Goal: Navigation & Orientation: Find specific page/section

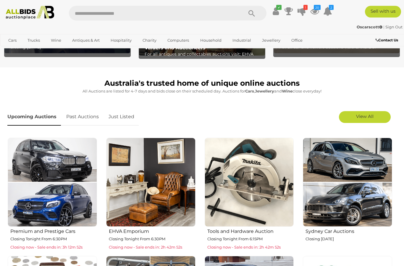
scroll to position [121, 0]
click at [122, 118] on link "Just Listed" at bounding box center [121, 116] width 35 height 17
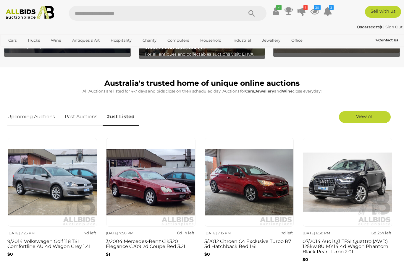
click at [369, 121] on link "View All" at bounding box center [365, 117] width 52 height 12
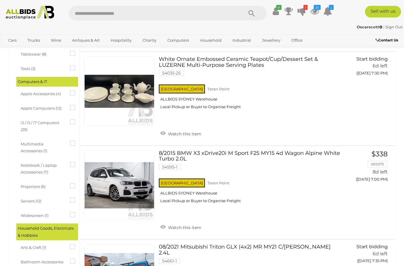
scroll to position [487, 0]
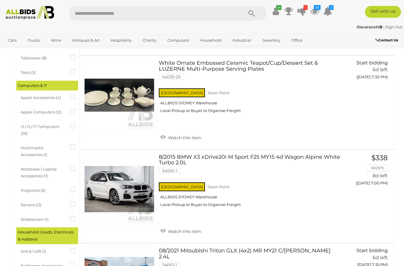
click at [306, 11] on icon at bounding box center [301, 11] width 8 height 11
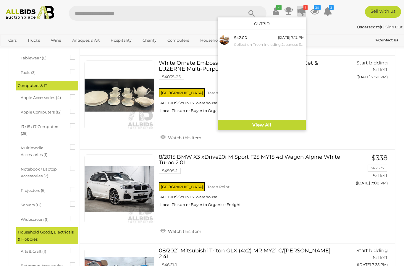
click at [302, 125] on link "View All" at bounding box center [262, 125] width 88 height 10
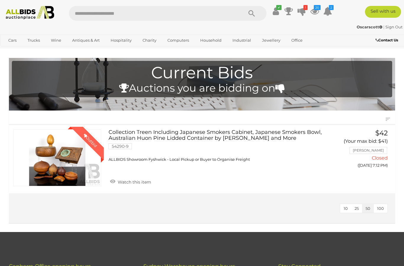
click at [320, 10] on icon "20" at bounding box center [317, 7] width 7 height 5
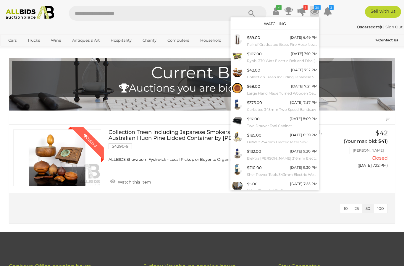
click at [317, 196] on link "View All" at bounding box center [275, 200] width 88 height 10
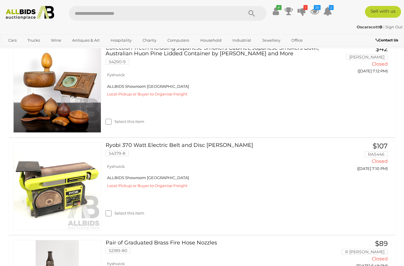
scroll to position [1725, 0]
